Goal: Task Accomplishment & Management: Manage account settings

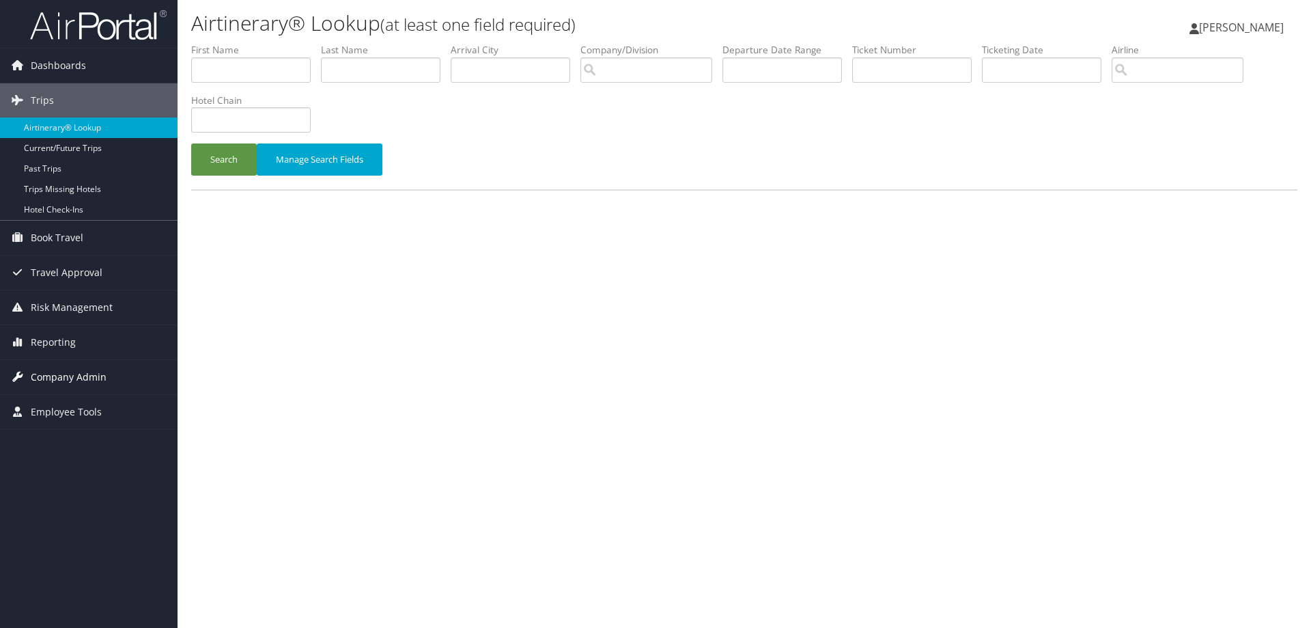
click at [77, 378] on span "Company Admin" at bounding box center [69, 377] width 76 height 34
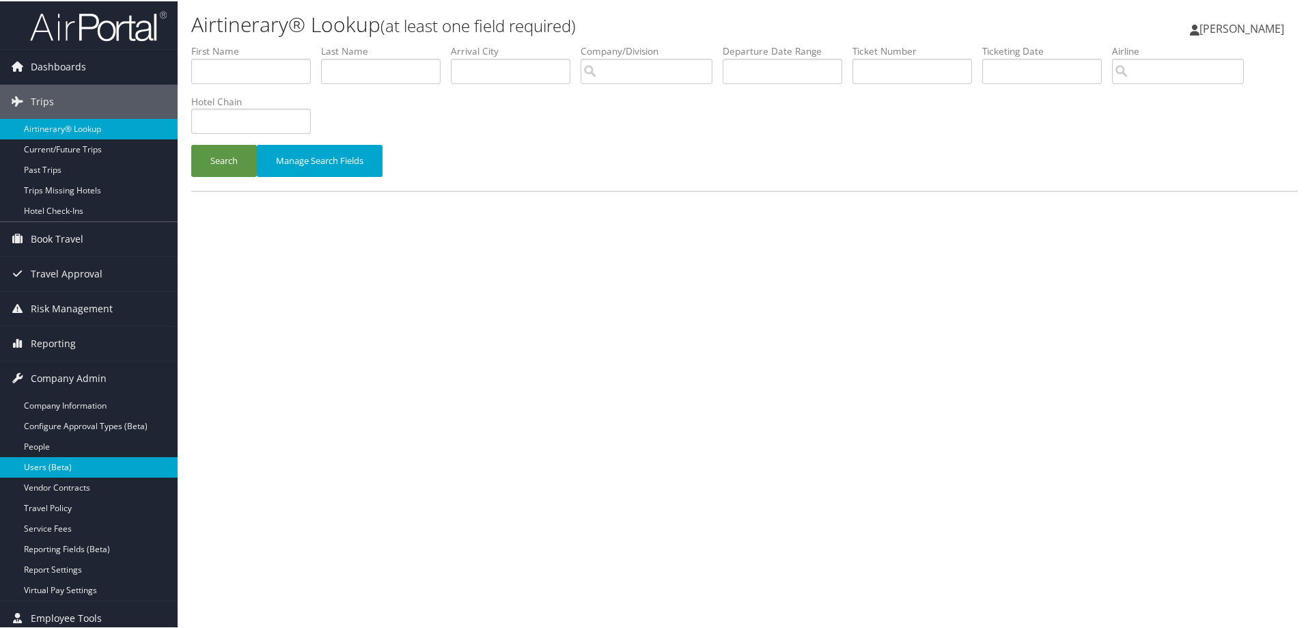
click at [61, 468] on link "Users (Beta)" at bounding box center [89, 466] width 178 height 20
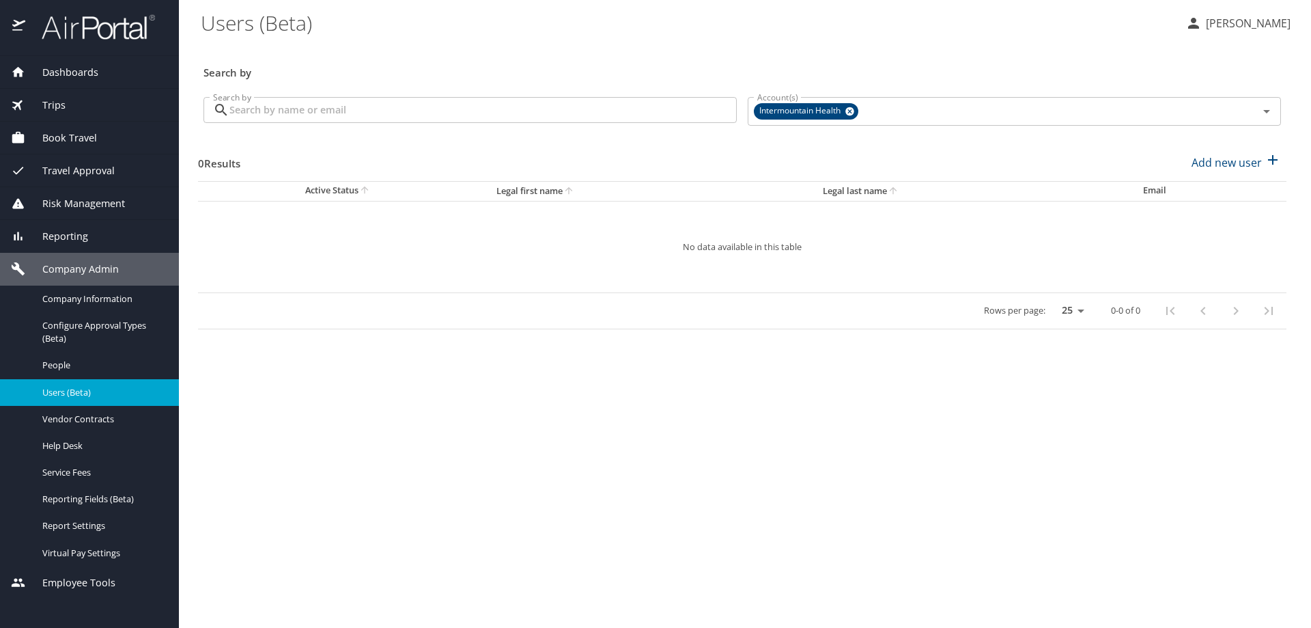
click at [298, 111] on input "Search by" at bounding box center [482, 110] width 507 height 26
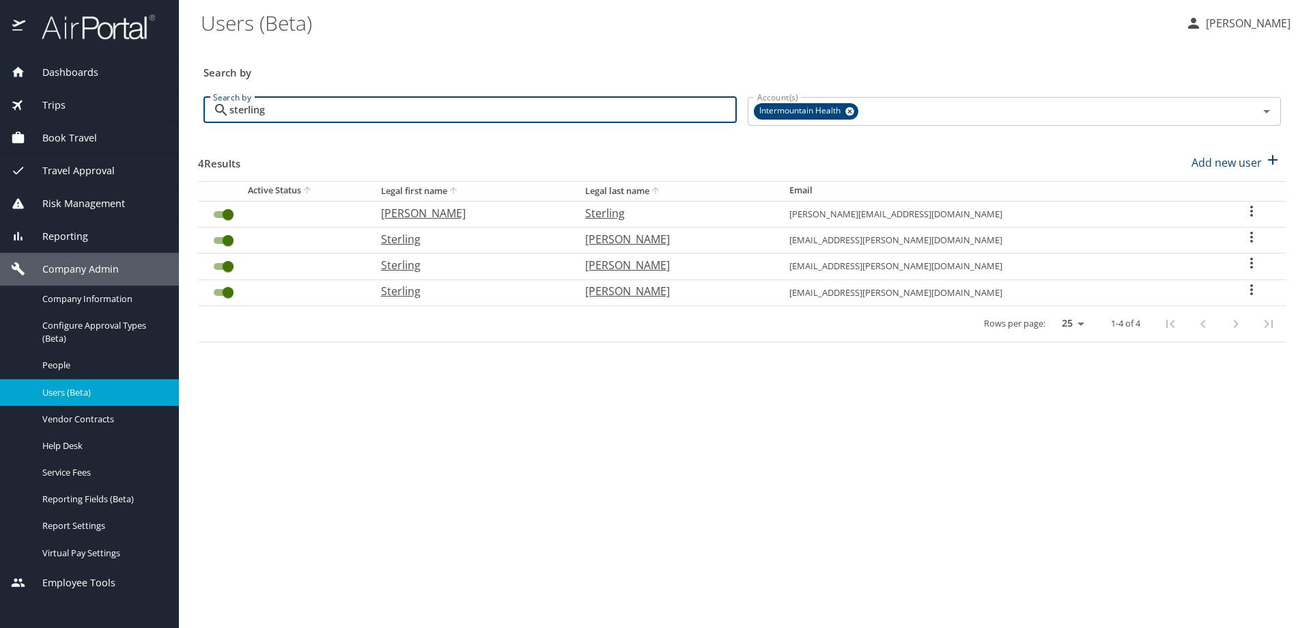
type input "sterling"
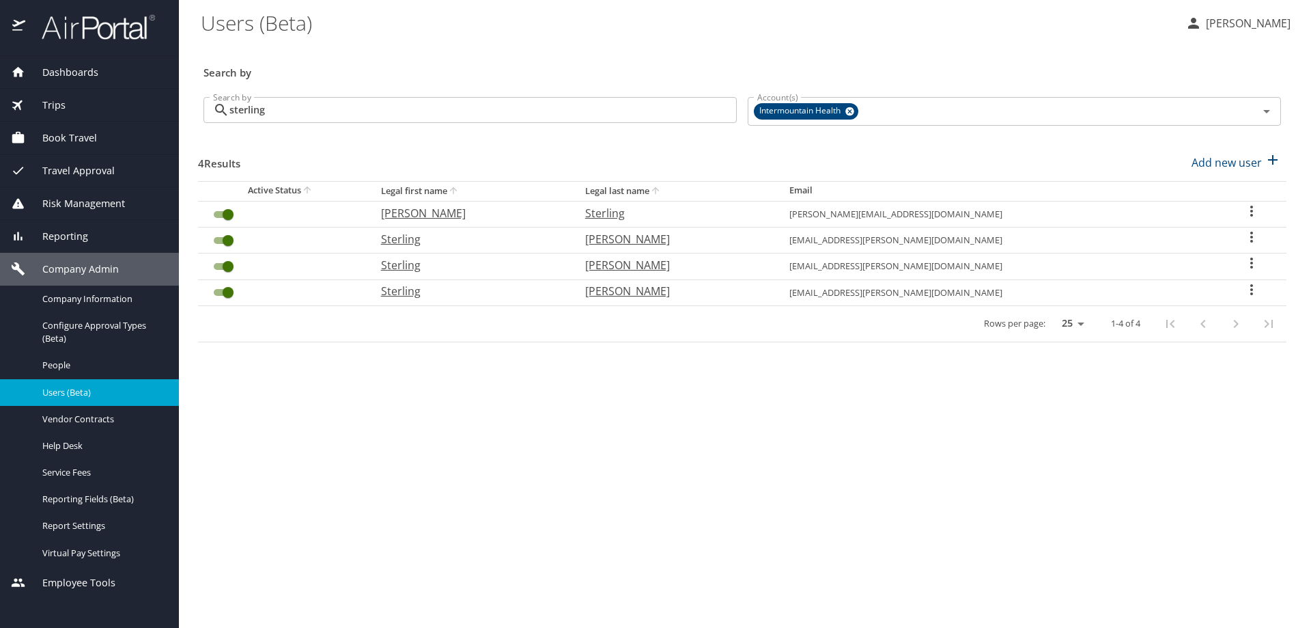
click at [1248, 209] on icon "User Search Table" at bounding box center [1252, 211] width 16 height 16
click at [1248, 209] on li "View profile" at bounding box center [1203, 213] width 198 height 25
select select "US"
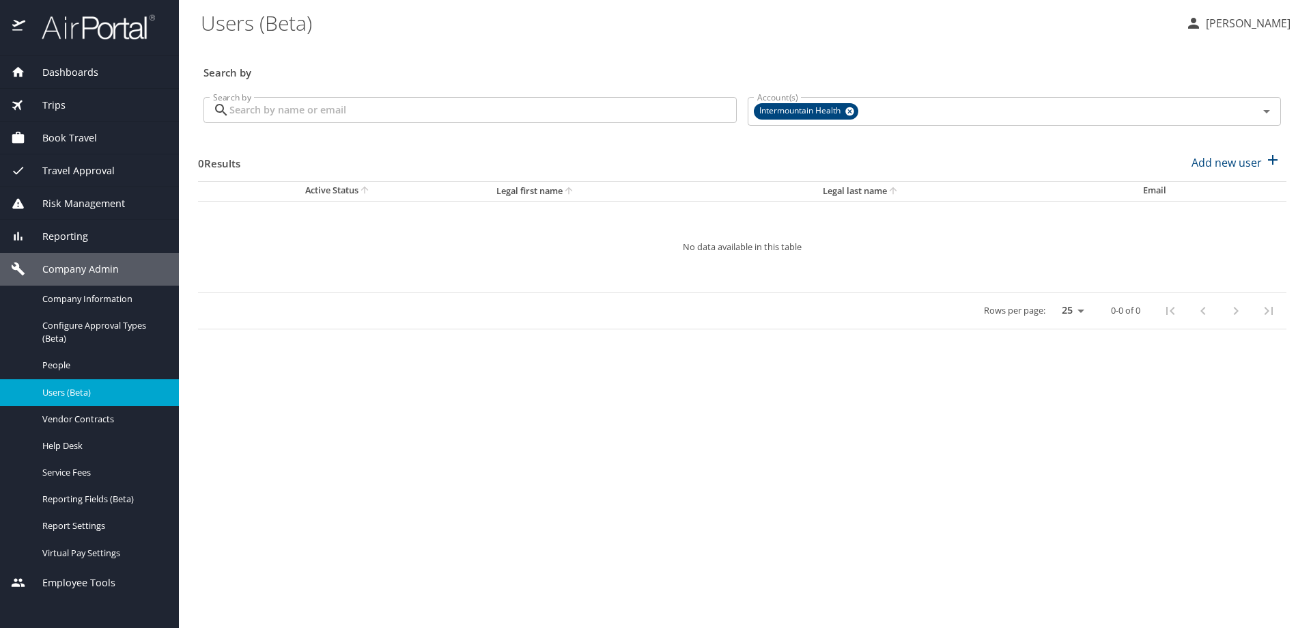
click at [262, 117] on input "Search by" at bounding box center [482, 110] width 507 height 26
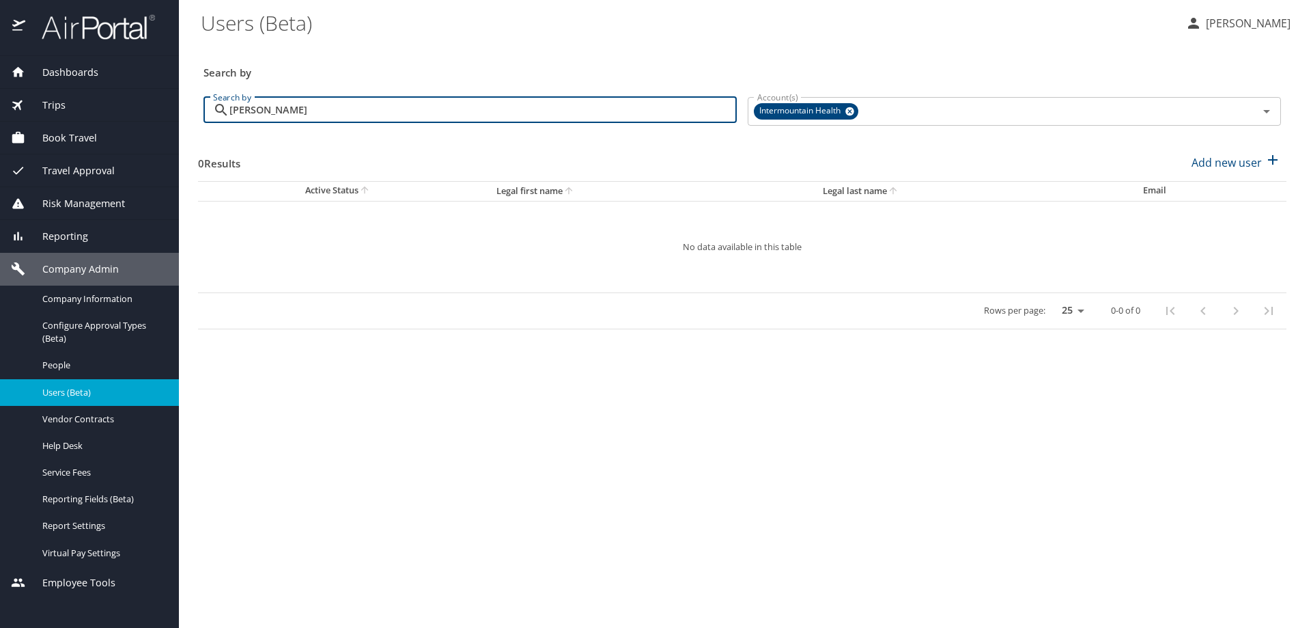
type input "[PERSON_NAME]"
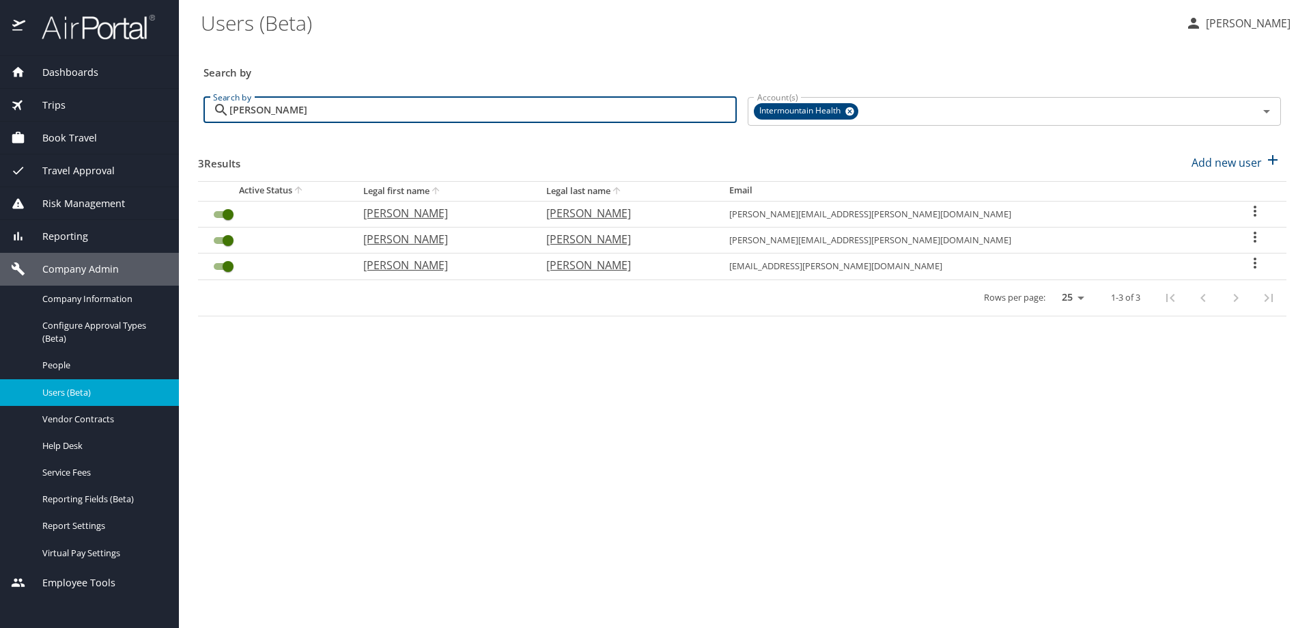
click at [1248, 263] on icon "User Search Table" at bounding box center [1255, 263] width 16 height 16
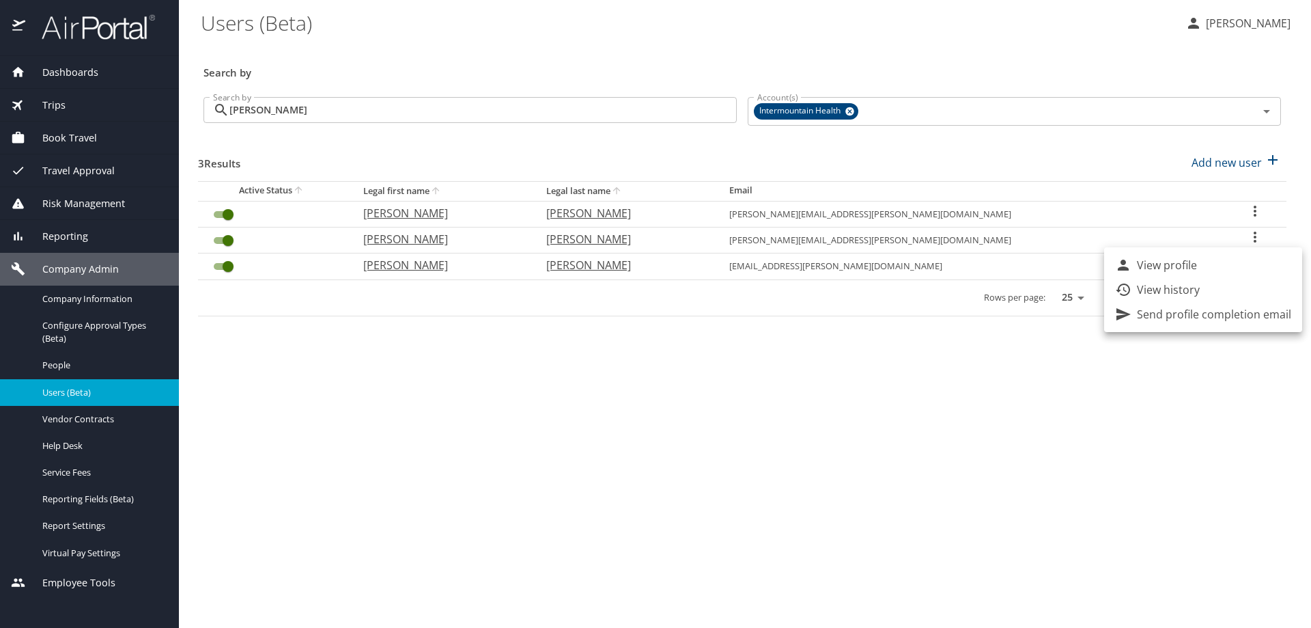
click at [1248, 263] on li "View profile" at bounding box center [1203, 265] width 198 height 25
select select "US"
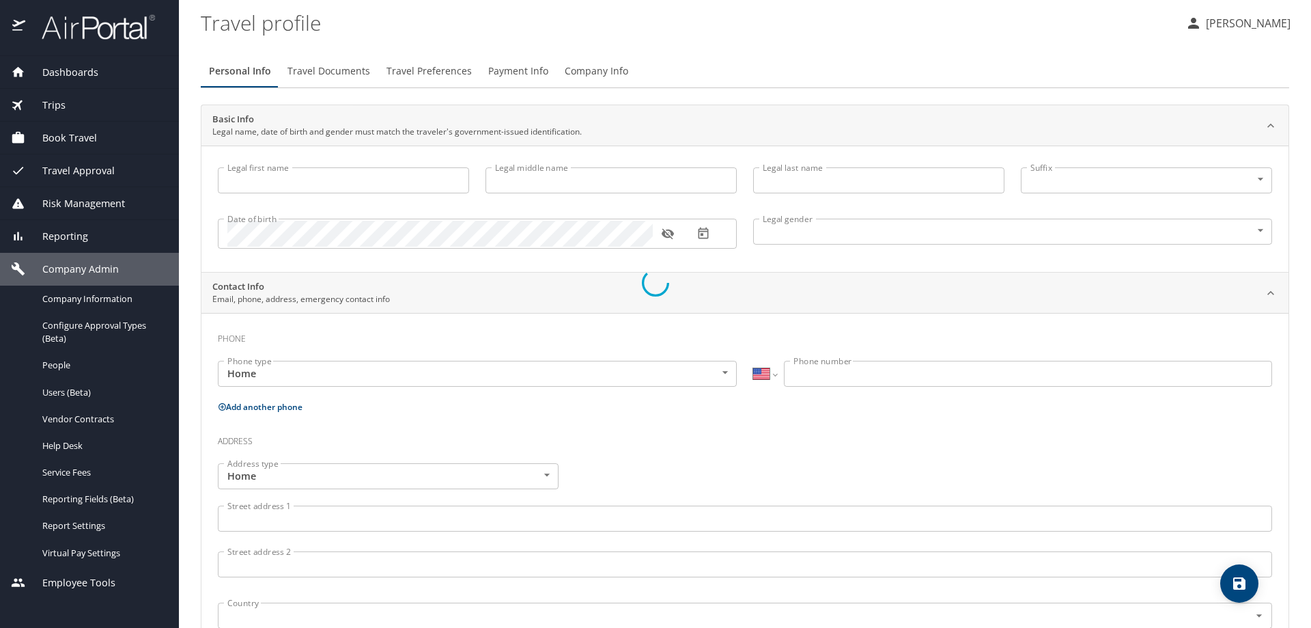
select select "AT"
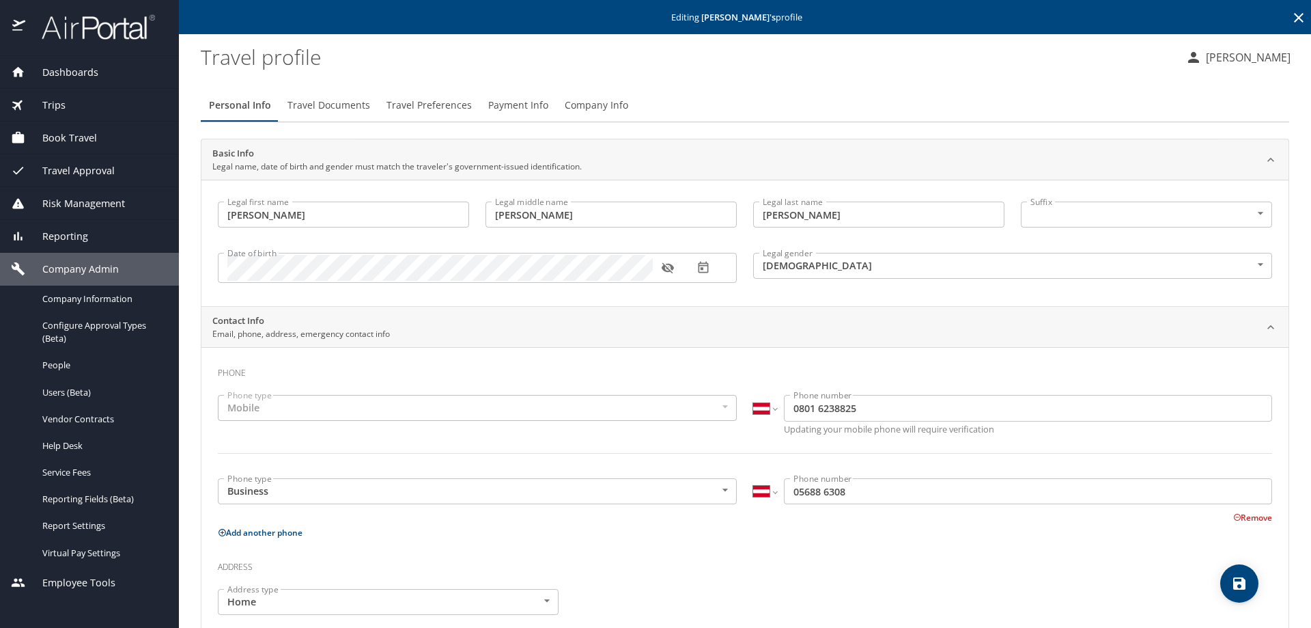
type input "Drew"
type input "Curtis"
type input "Willmore"
type input "Male"
click at [574, 107] on span "Company Info" at bounding box center [597, 105] width 64 height 17
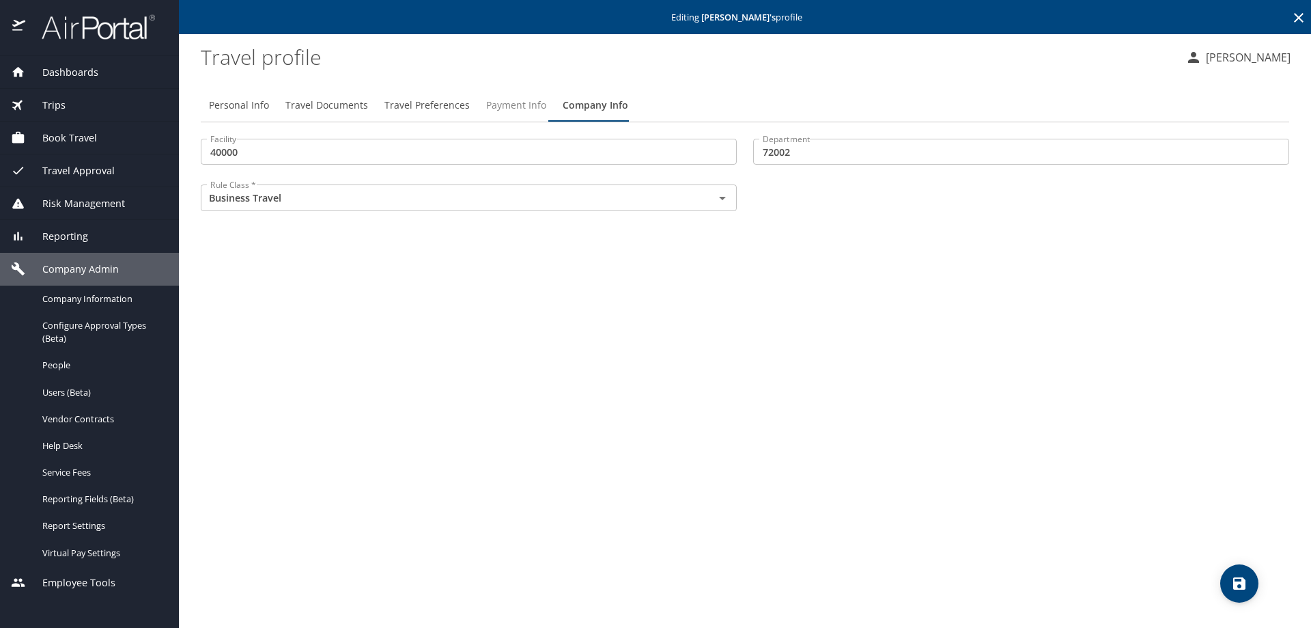
click at [508, 98] on span "Payment Info" at bounding box center [516, 105] width 60 height 17
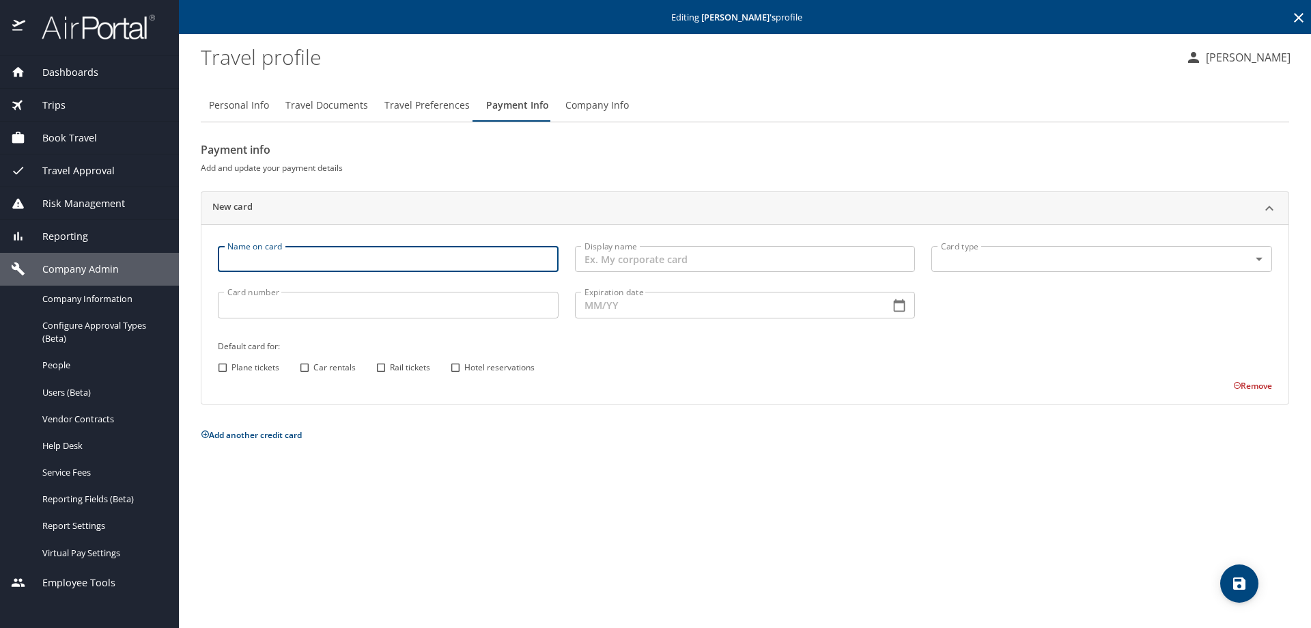
click at [230, 261] on input "Name on card" at bounding box center [388, 259] width 341 height 26
type input "Drew Willmore"
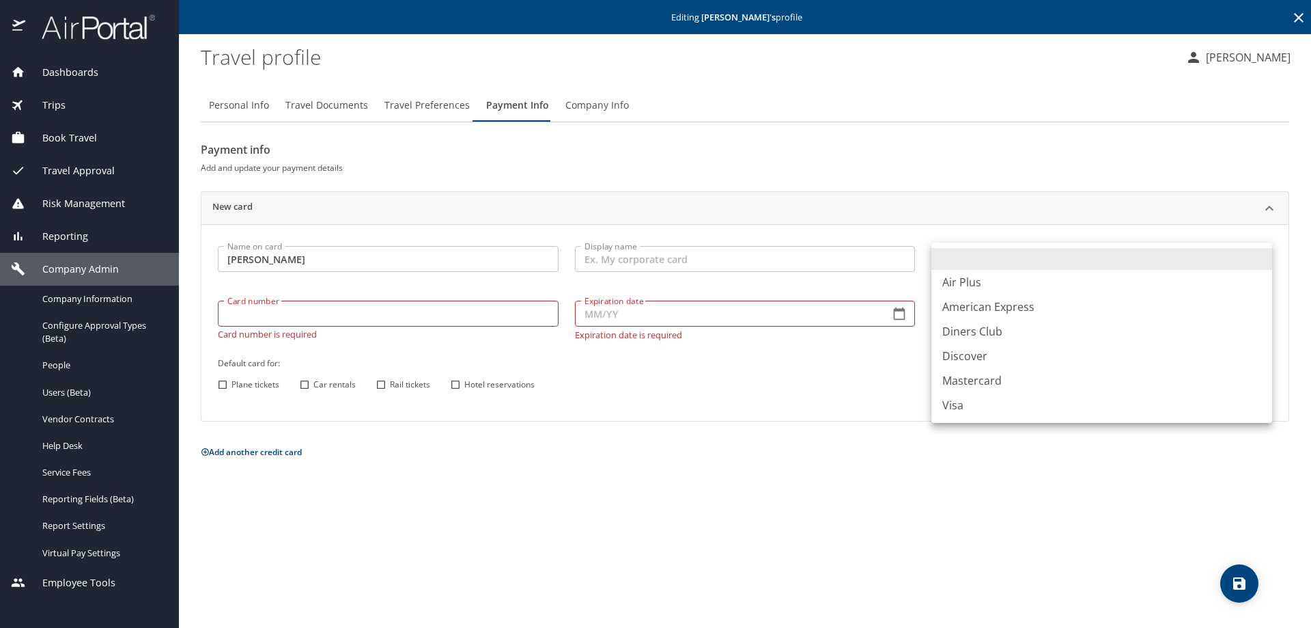
click at [973, 257] on body "Dashboards AirPortal 360™ Manager My Travel Dashboard Trips Airtinerary® Lookup…" at bounding box center [655, 314] width 1311 height 628
click at [967, 404] on li "Visa" at bounding box center [1102, 405] width 341 height 25
type input "VI"
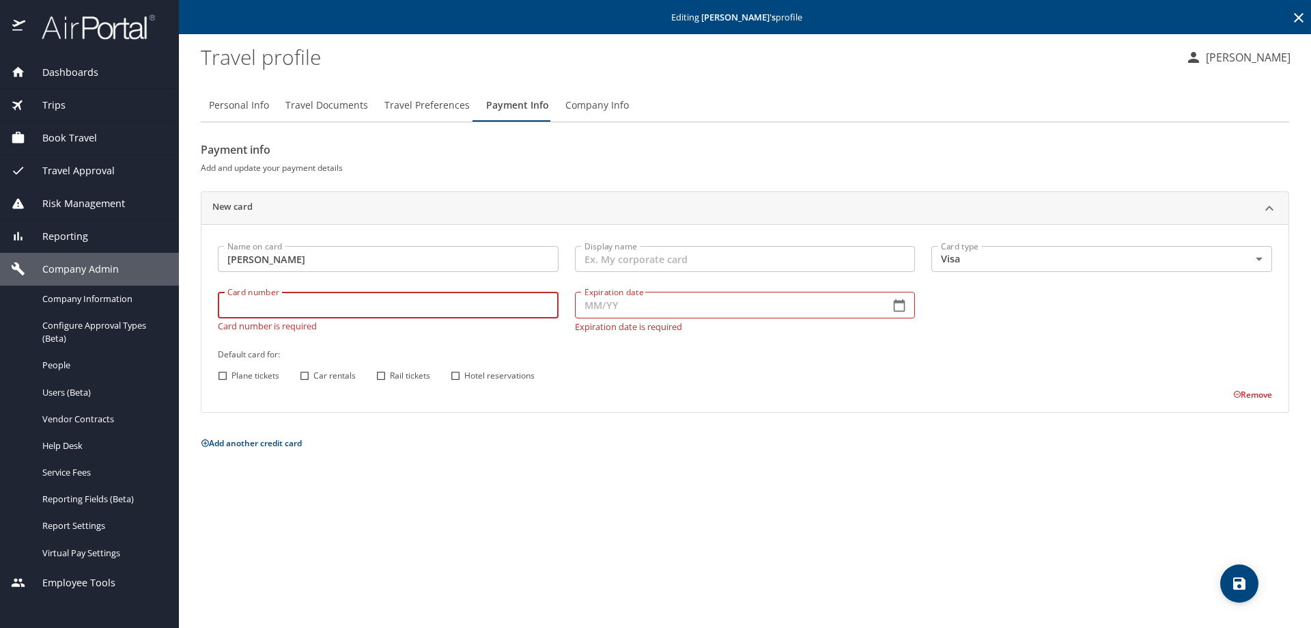
click at [235, 311] on input "Card number" at bounding box center [388, 305] width 341 height 26
type input "4485590005713686"
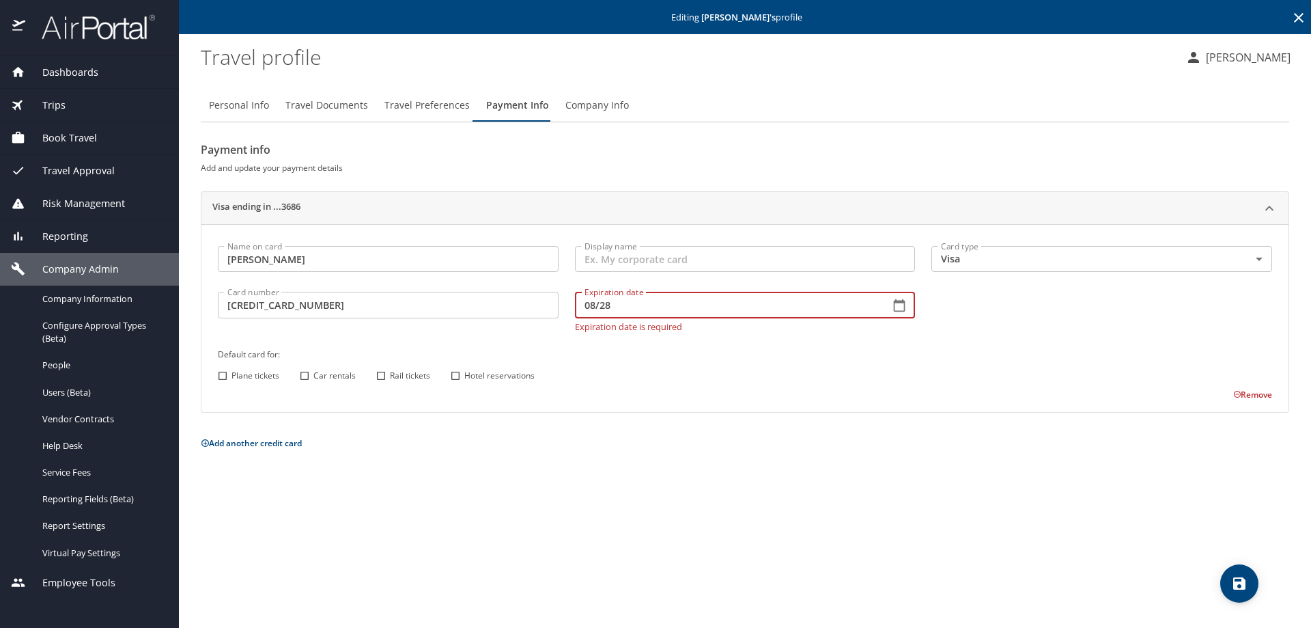
type input "08/28"
click at [221, 371] on input "Plane tickets" at bounding box center [223, 376] width 18 height 18
checkbox input "true"
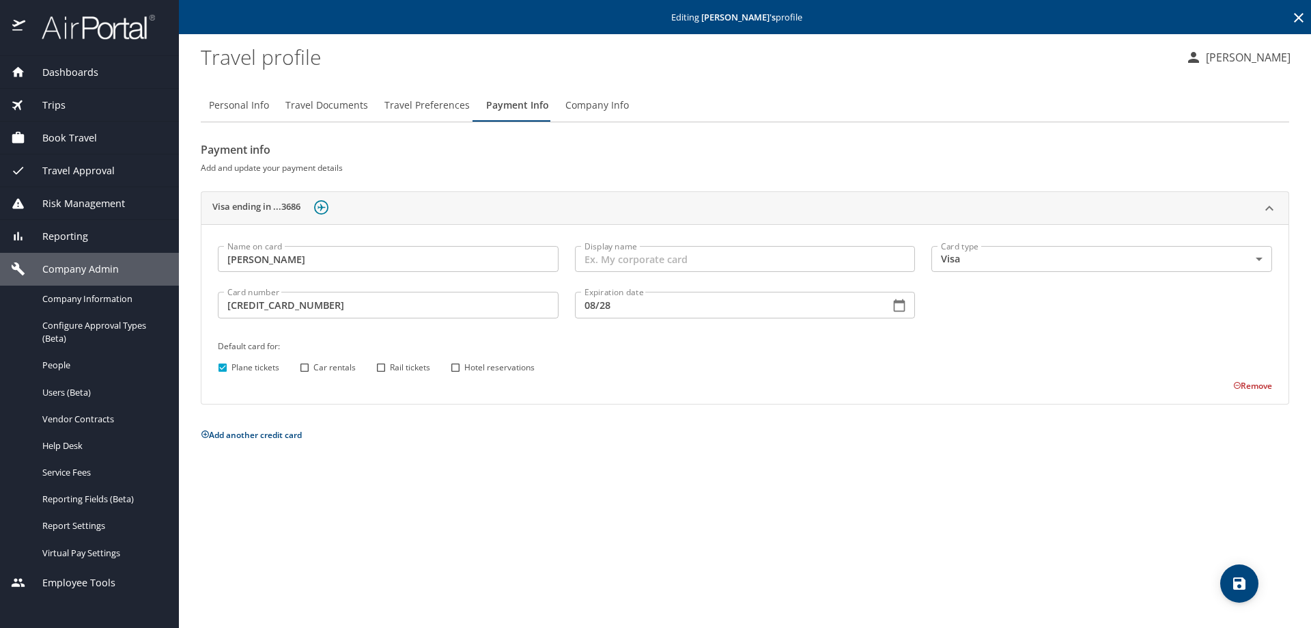
click at [302, 367] on input "Car rentals" at bounding box center [305, 368] width 18 height 18
checkbox input "true"
click at [454, 362] on input "Hotel reservations" at bounding box center [456, 368] width 18 height 18
checkbox input "true"
click at [1233, 576] on icon "save" at bounding box center [1239, 583] width 16 height 16
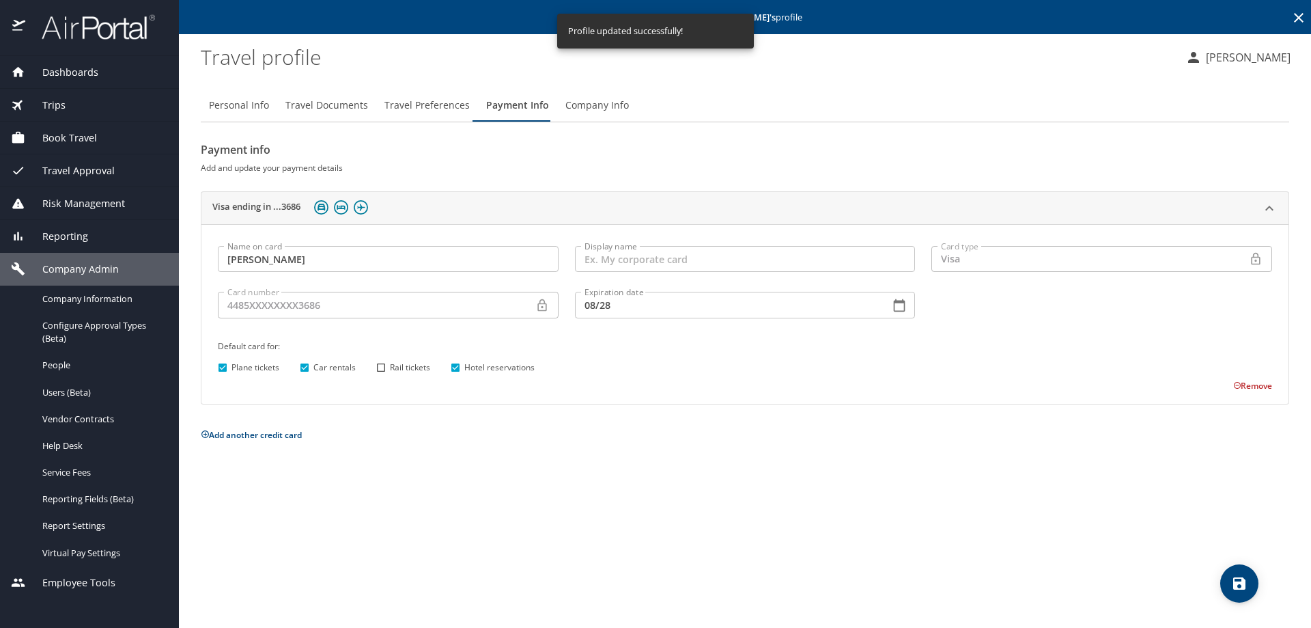
click at [1296, 18] on icon at bounding box center [1299, 18] width 16 height 16
